Goal: Task Accomplishment & Management: Manage account settings

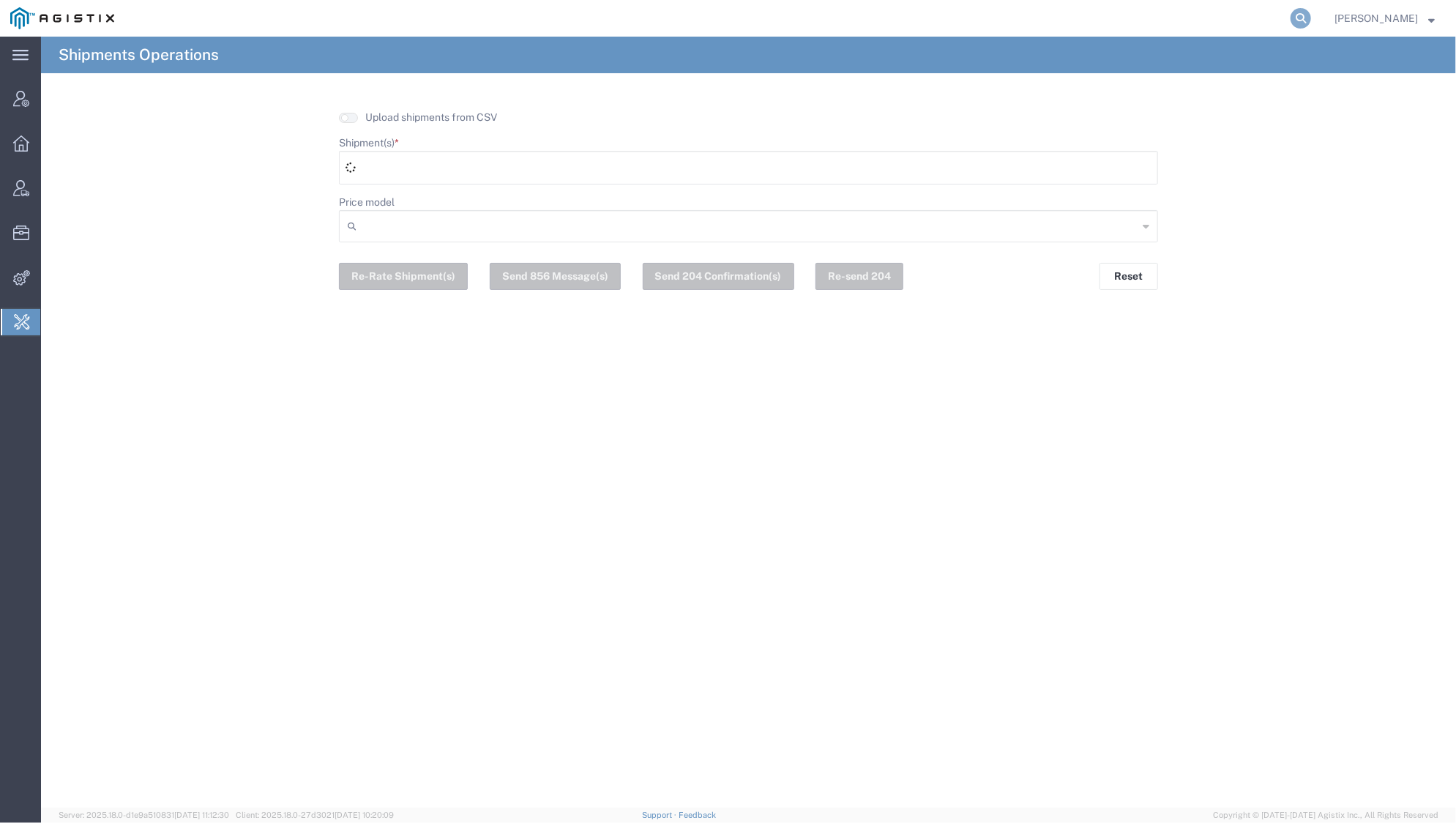
click at [1296, 18] on icon at bounding box center [1301, 18] width 20 height 20
type input "ncmarzano"
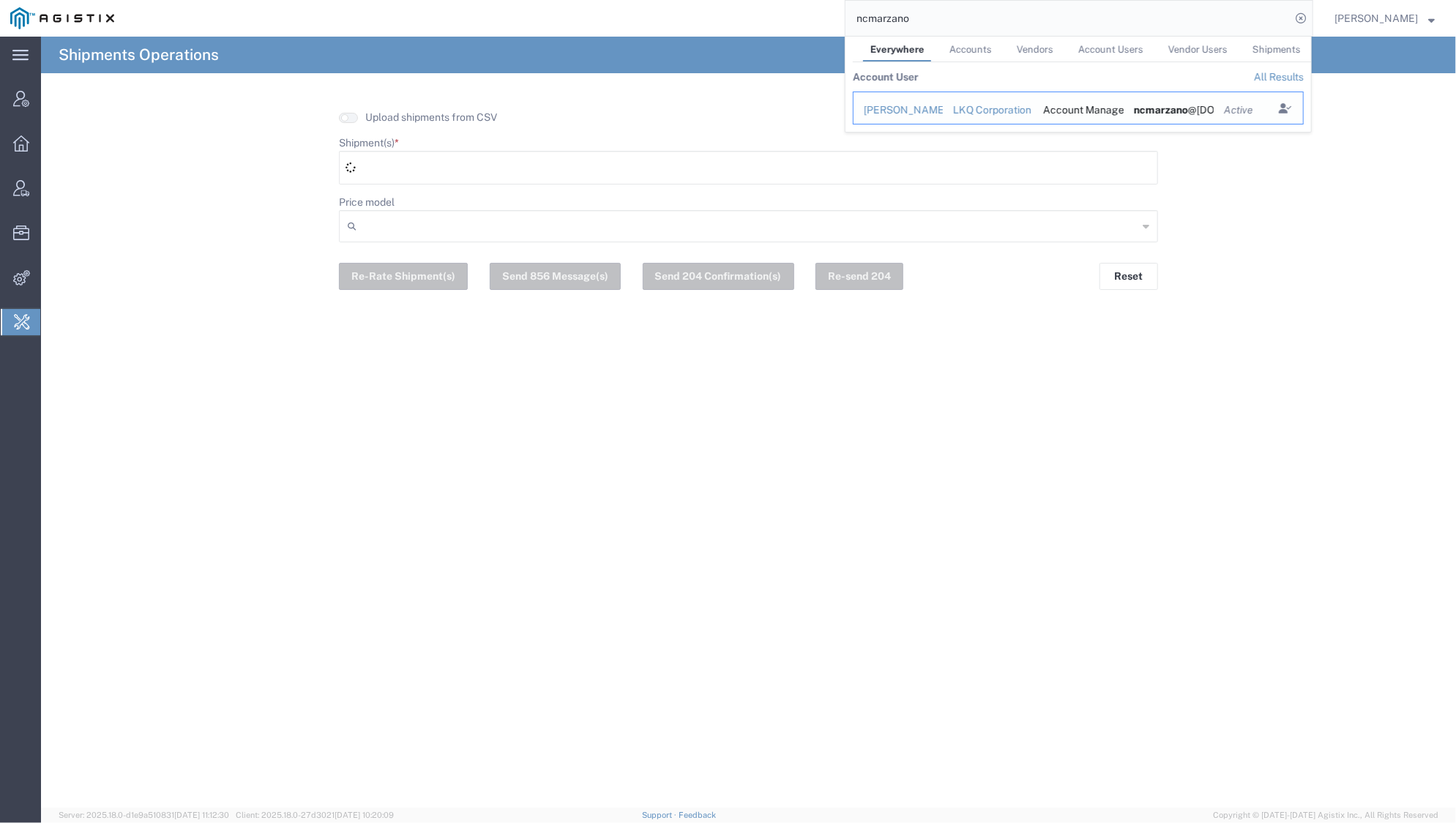
click at [892, 104] on div "[PERSON_NAME]" at bounding box center [898, 110] width 69 height 15
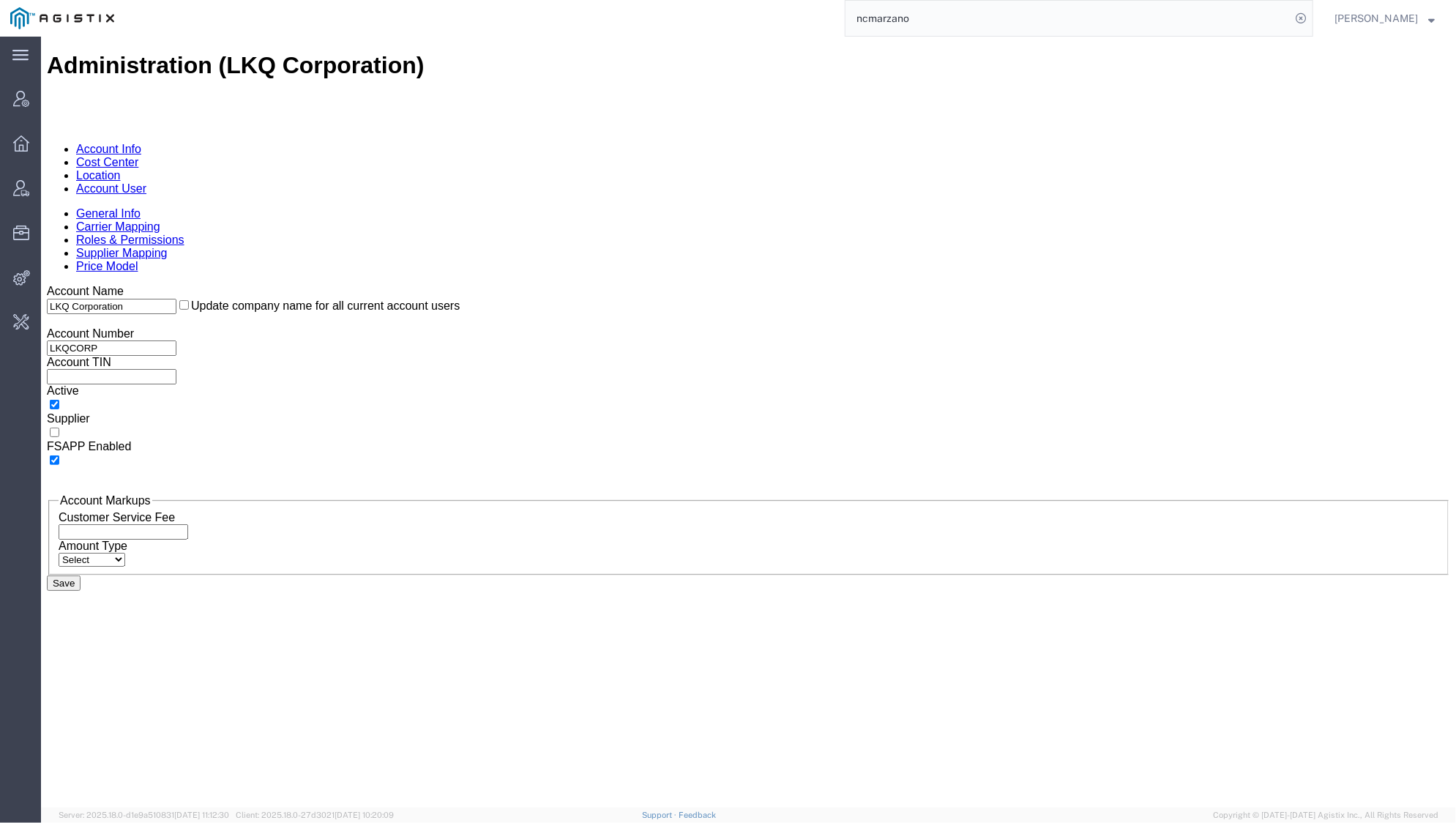
click at [184, 233] on link "Roles & Permissions" at bounding box center [129, 239] width 108 height 13
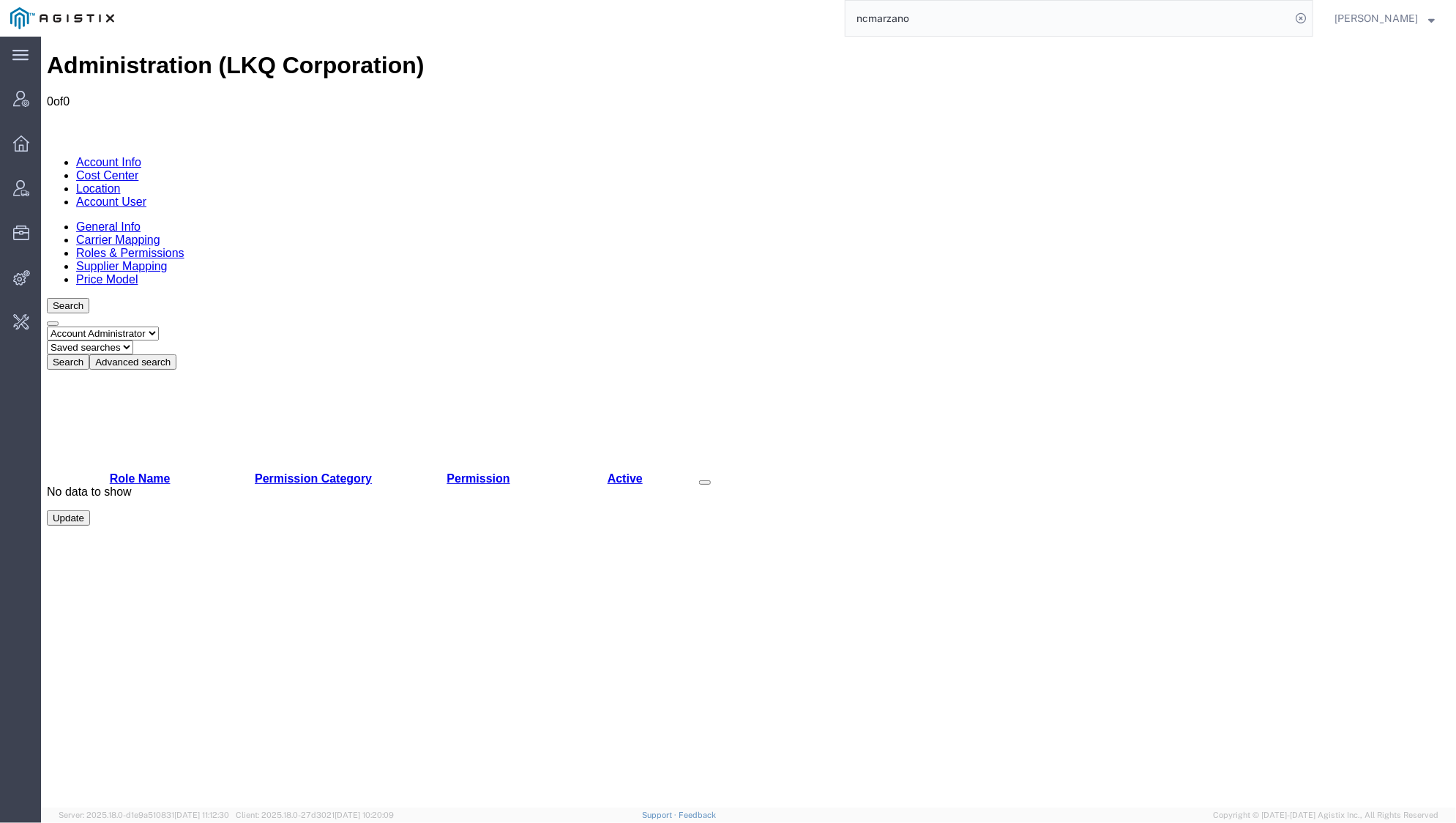
click at [90, 525] on button "Update" at bounding box center [67, 518] width 43 height 15
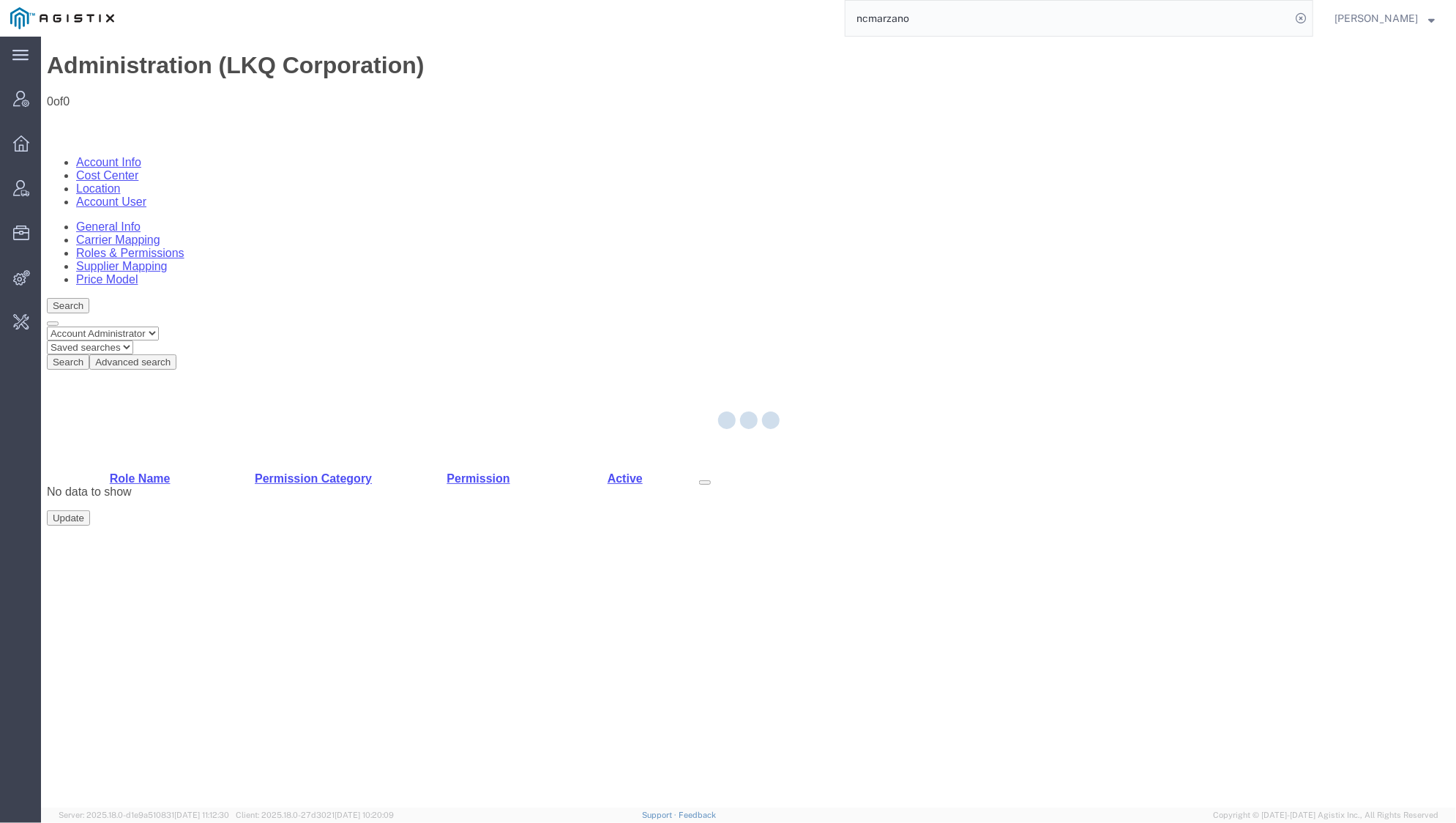
select select
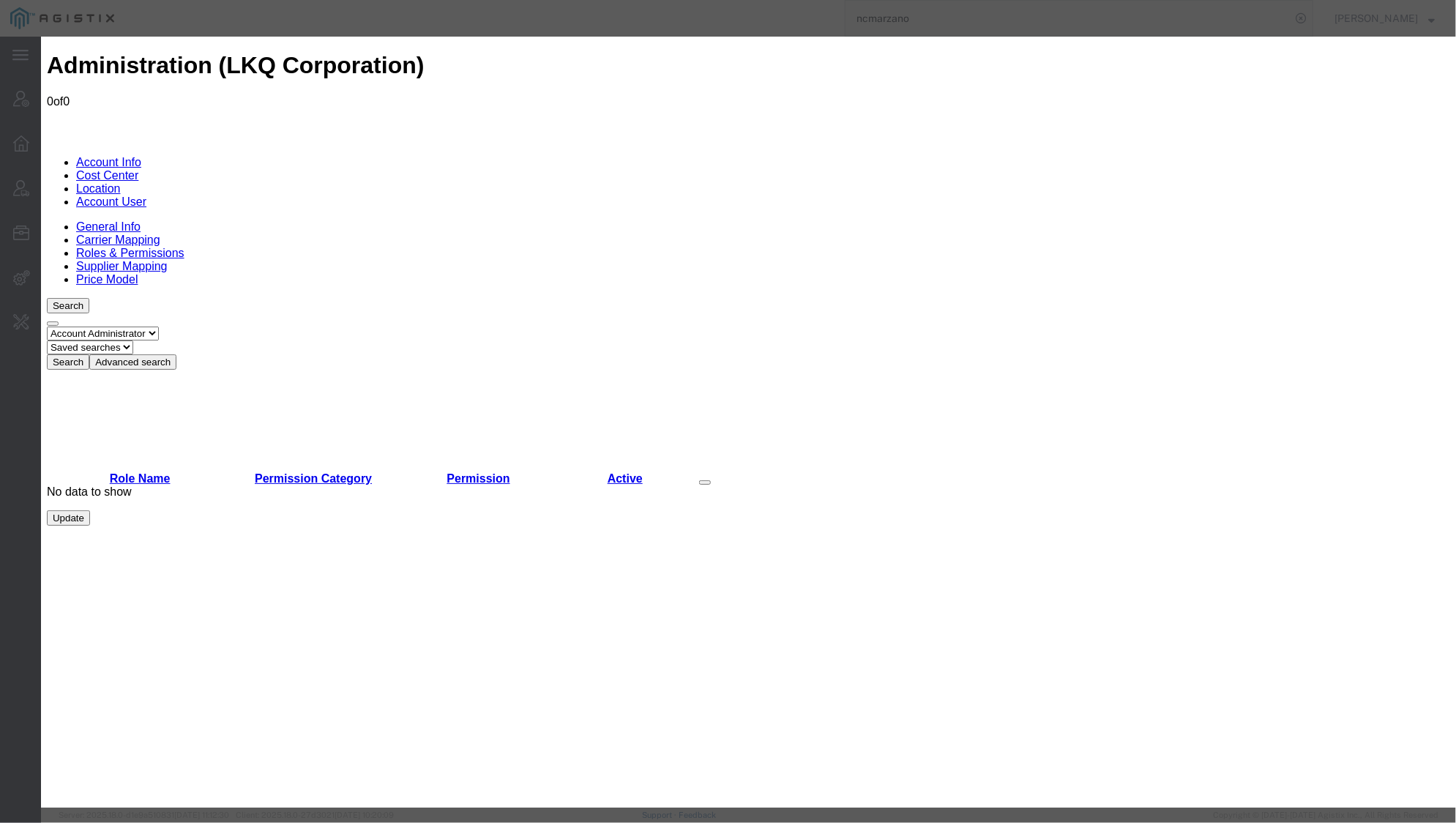
select select "4"
select select "roleId4PermissionId27"
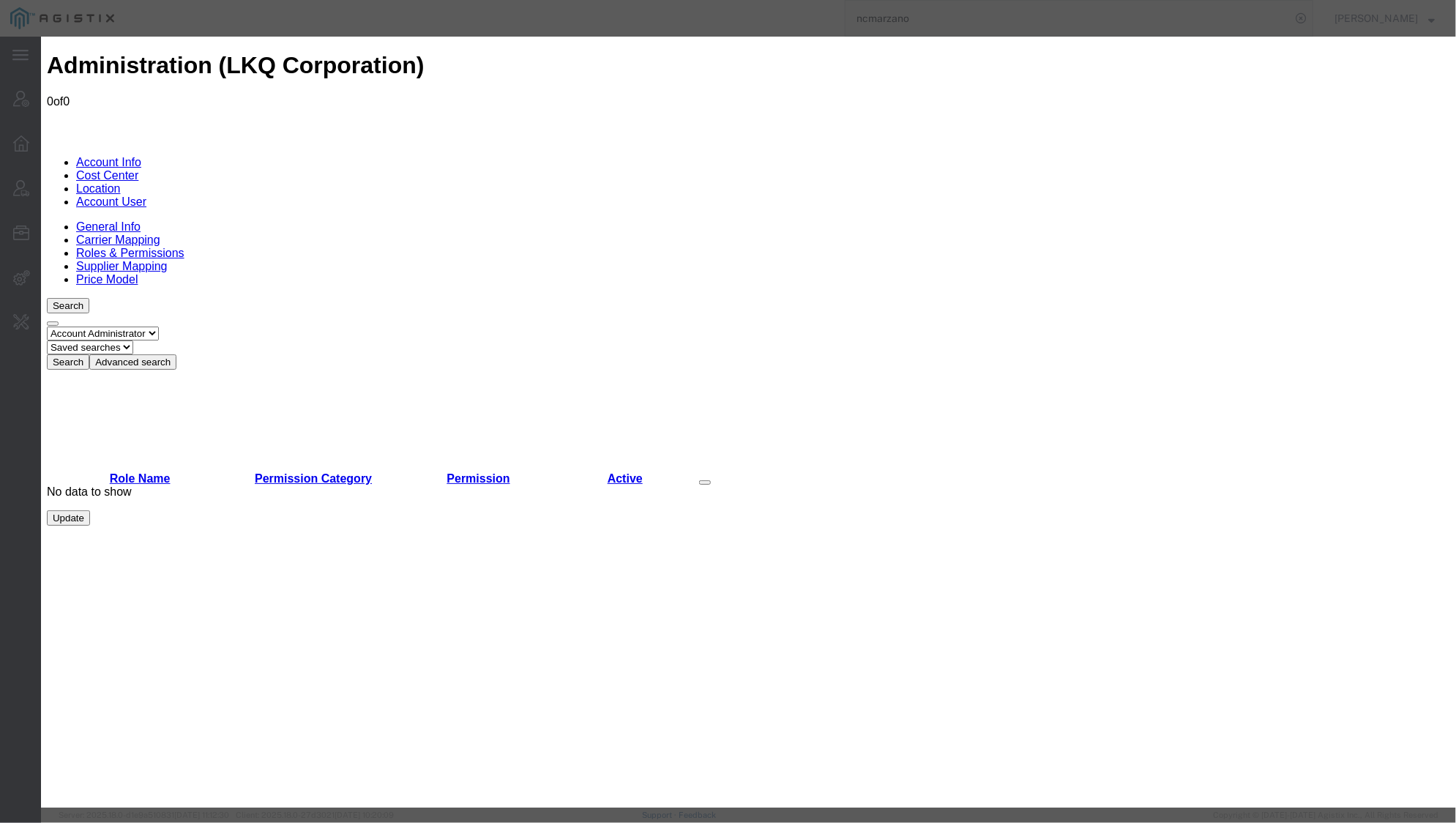
scroll to position [2138, 0]
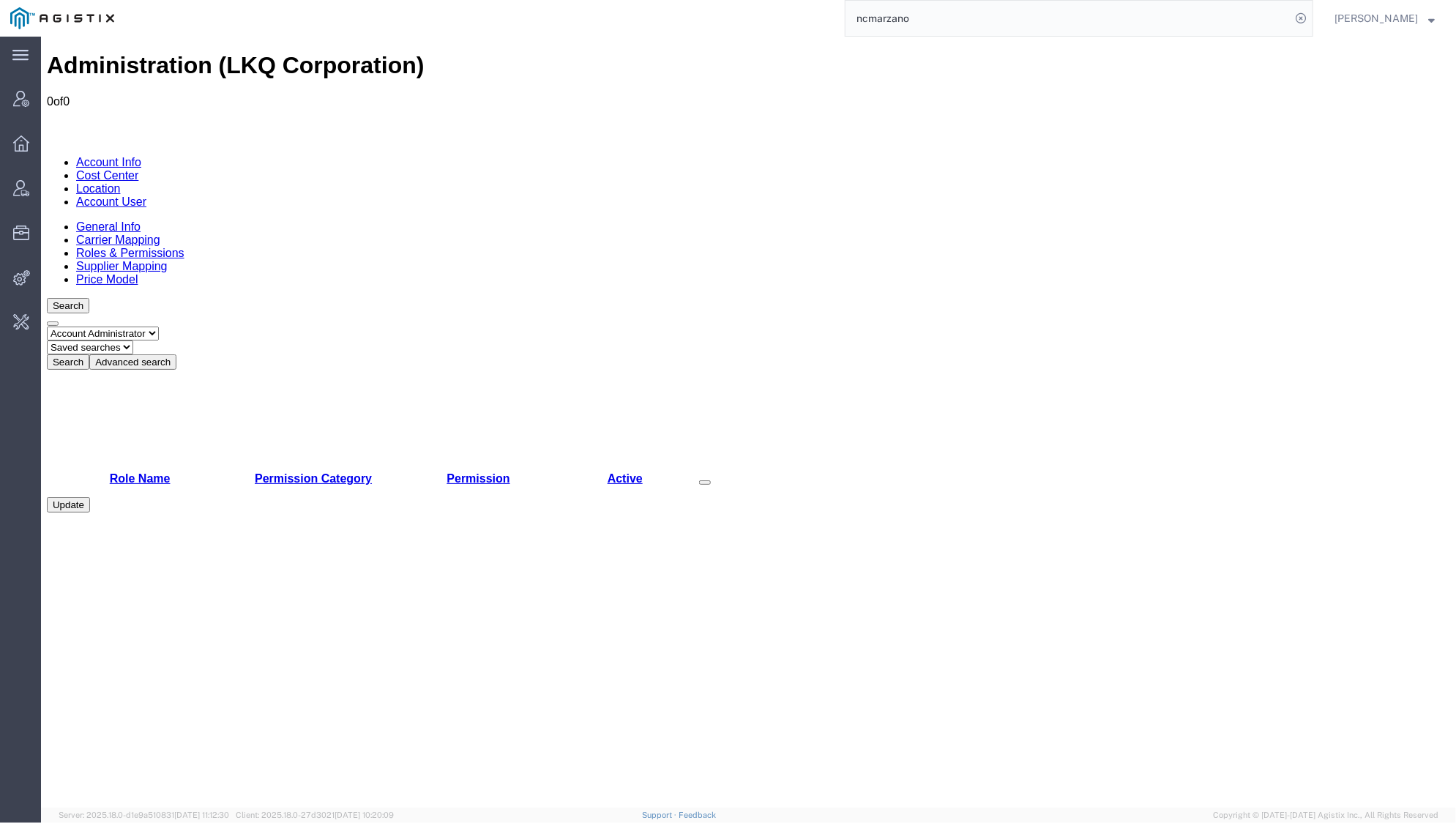
select select "LOCTMGR"
click at [89, 354] on button "Search" at bounding box center [67, 362] width 43 height 15
